Goal: Navigation & Orientation: Find specific page/section

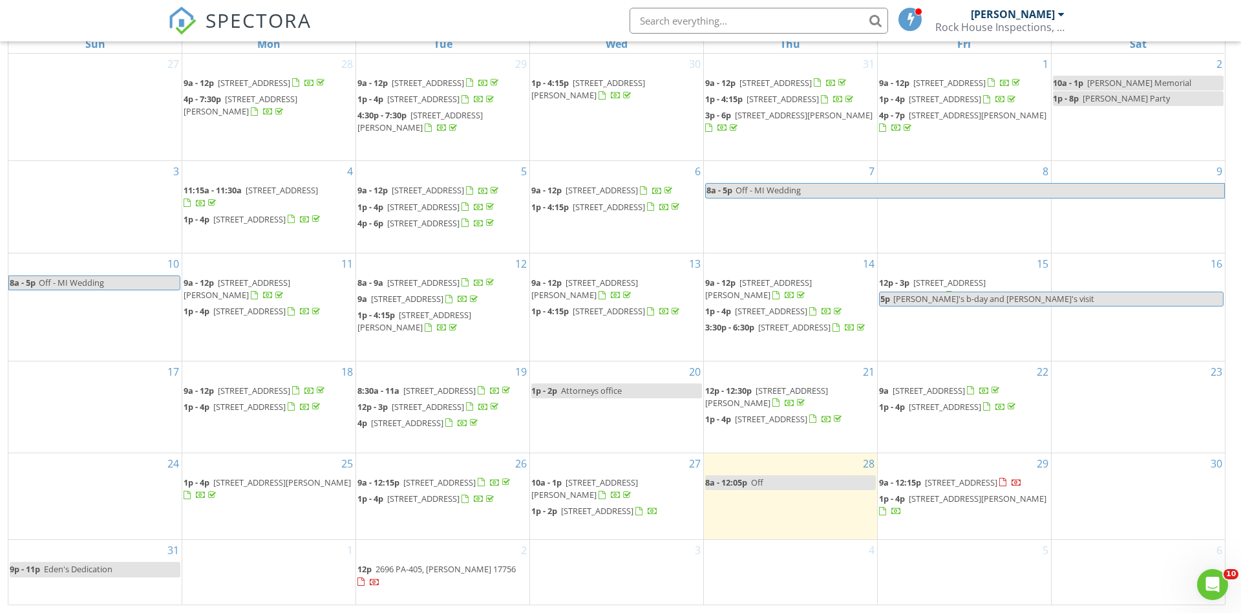
scroll to position [6, 0]
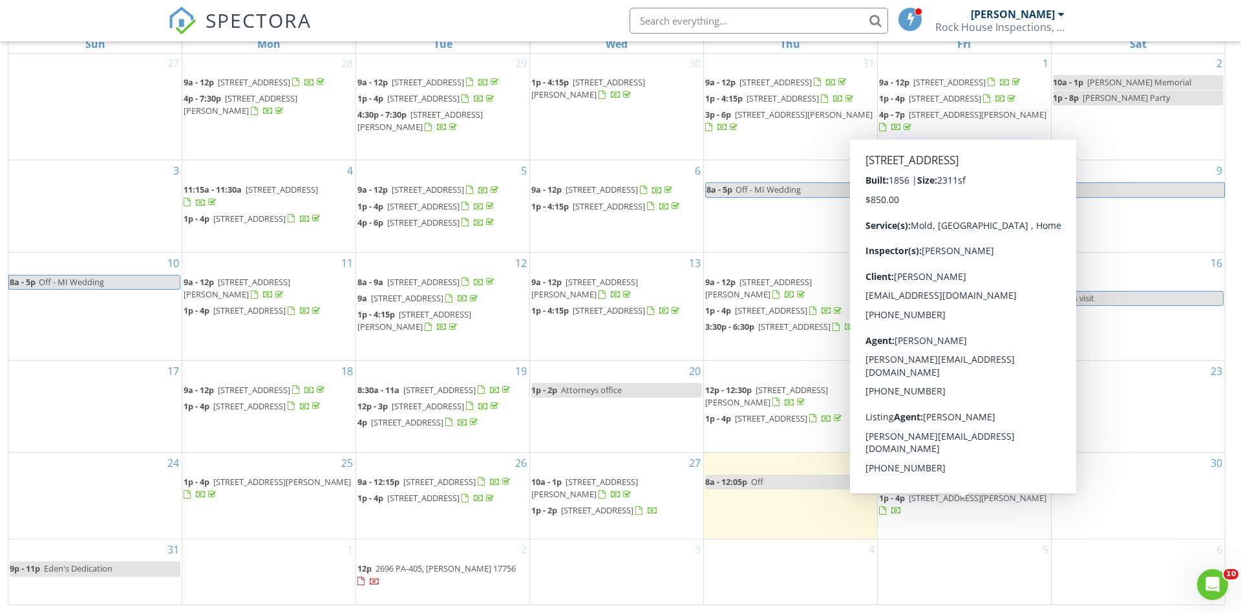
click at [925, 487] on link "9a - 12:15p 410 Bloom St, Danville 17821" at bounding box center [950, 482] width 143 height 12
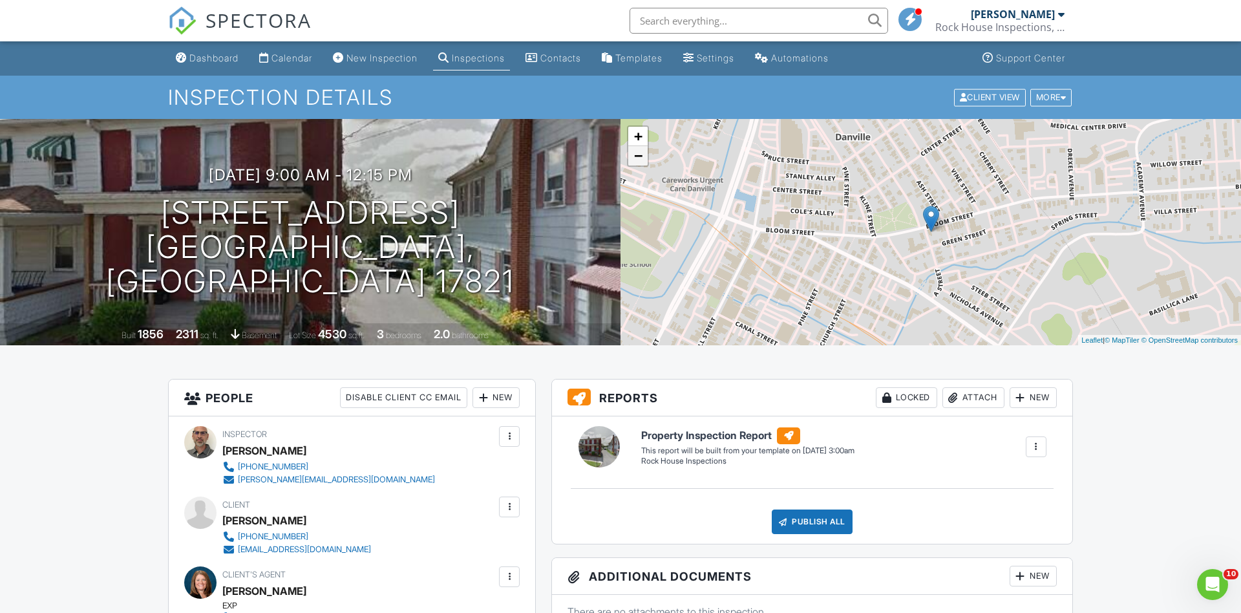
click at [635, 160] on link "−" at bounding box center [637, 155] width 19 height 19
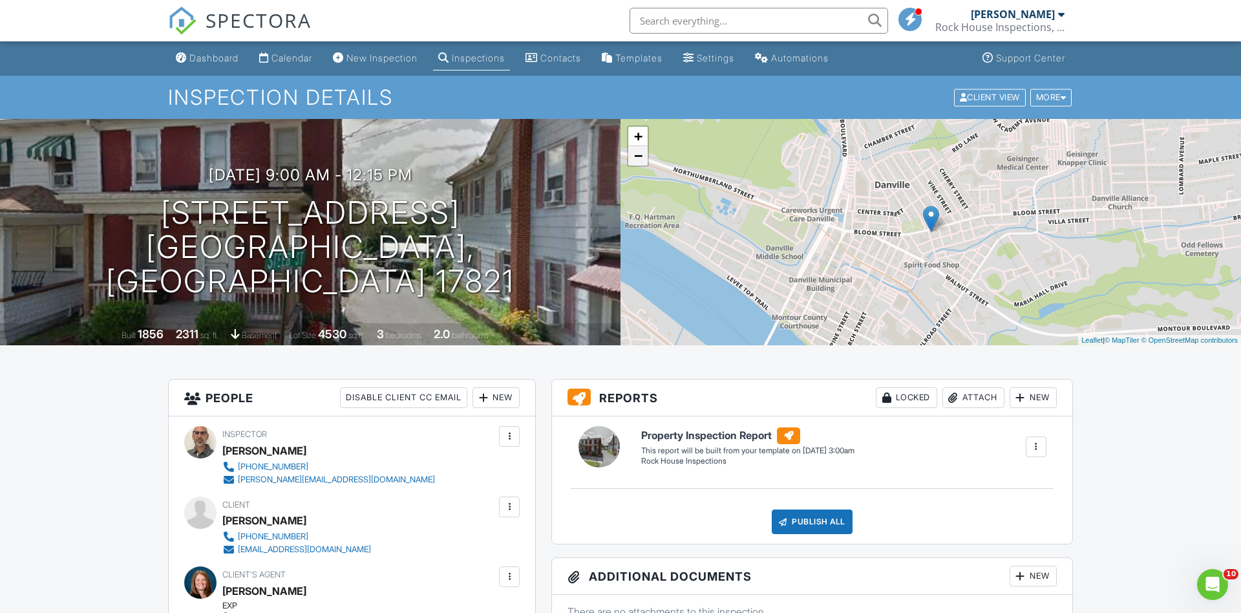
click at [635, 160] on link "−" at bounding box center [637, 155] width 19 height 19
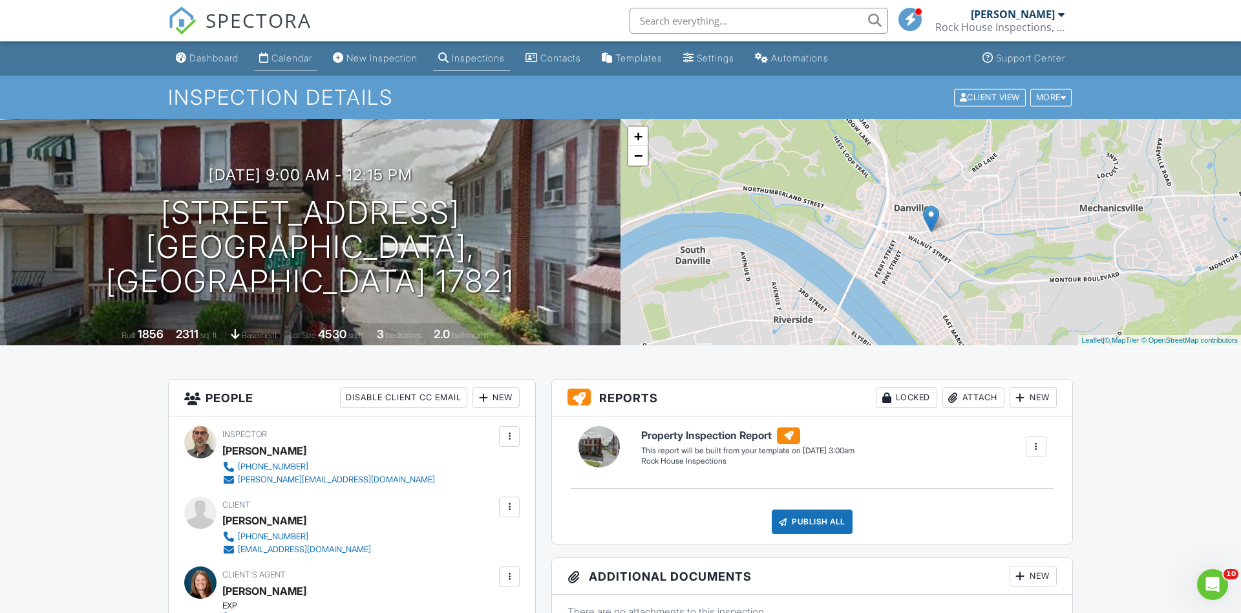
click at [297, 61] on div "Calendar" at bounding box center [292, 57] width 41 height 11
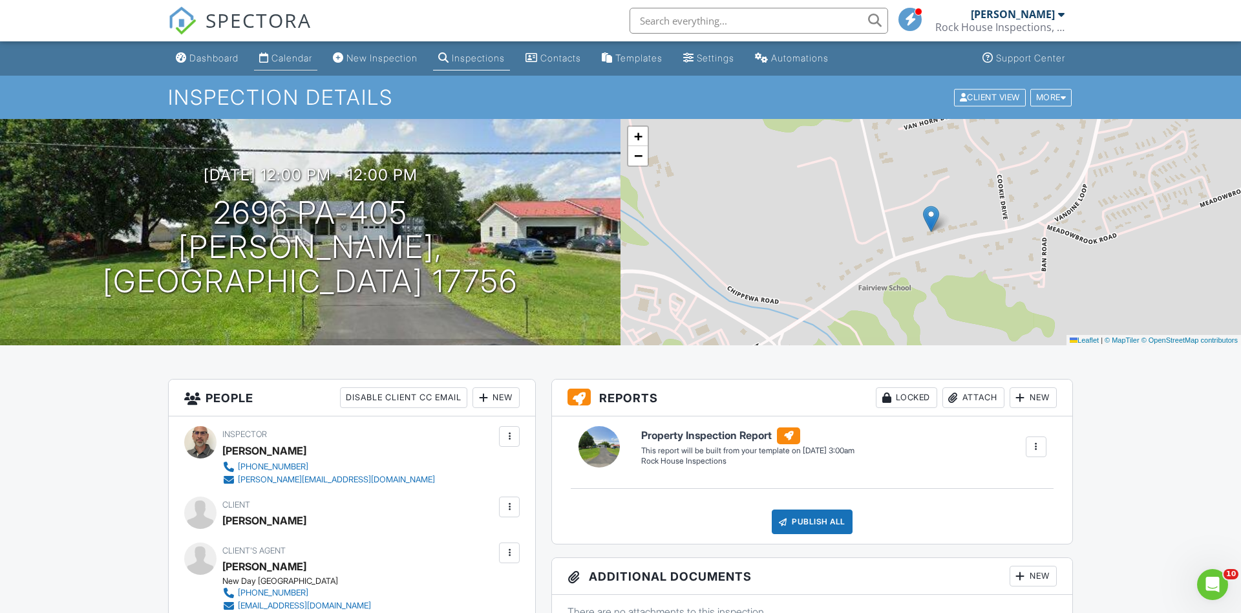
click at [284, 55] on div "Calendar" at bounding box center [292, 57] width 41 height 11
